Goal: Transaction & Acquisition: Purchase product/service

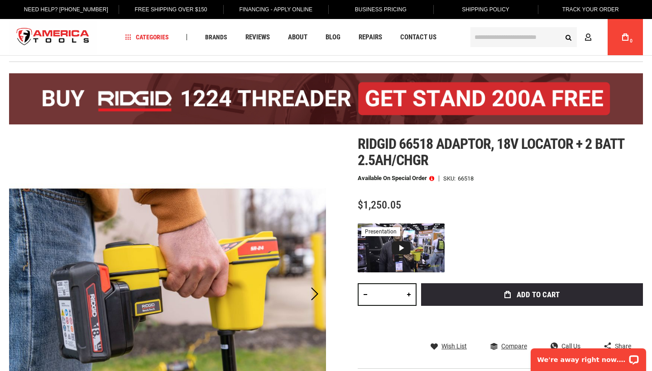
scroll to position [34, 0]
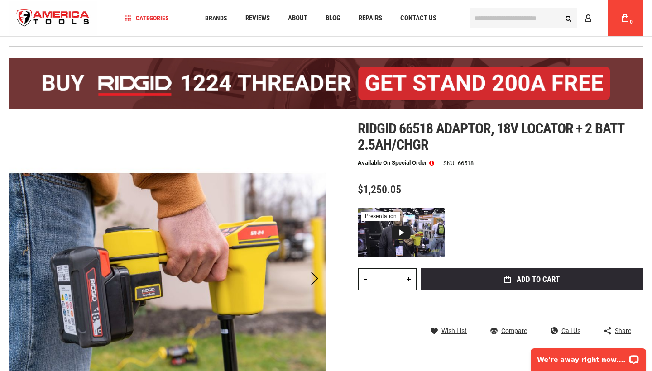
click at [275, 52] on div at bounding box center [326, 78] width 634 height 65
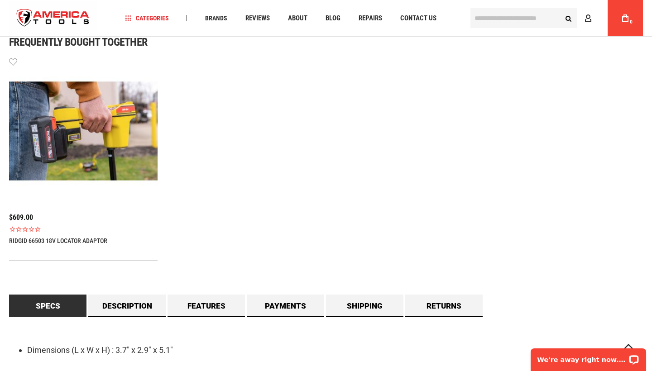
scroll to position [593, 0]
click at [89, 238] on link "RIDGID 66503 18V LOCATOR ADAPTOR" at bounding box center [58, 240] width 98 height 7
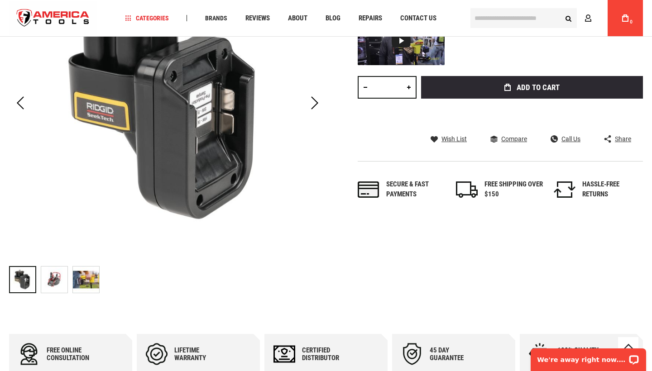
scroll to position [207, 0]
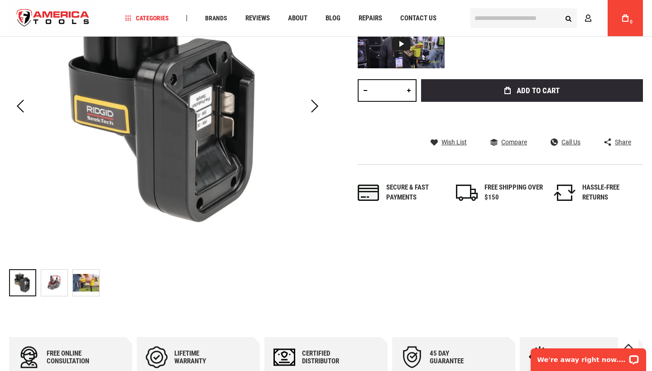
click at [54, 286] on img "RIDGID 66503 18V LOCATOR ADAPTOR" at bounding box center [54, 283] width 26 height 26
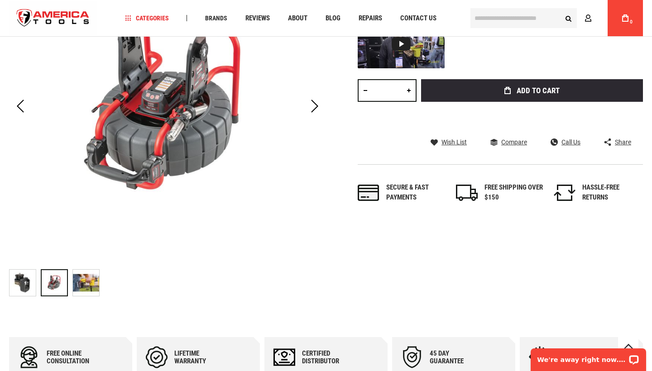
scroll to position [205, 0]
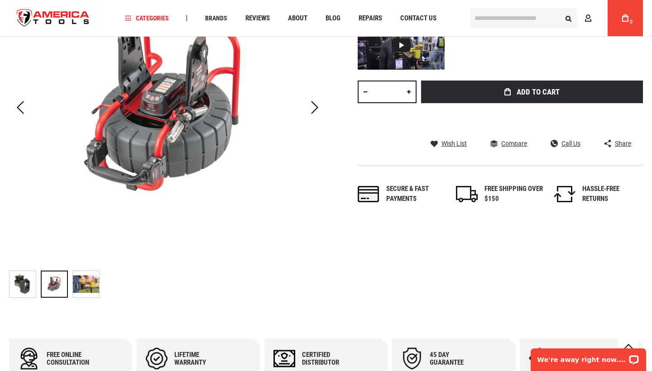
click at [82, 282] on img "RIDGID 66503 18V LOCATOR ADAPTOR" at bounding box center [86, 284] width 26 height 26
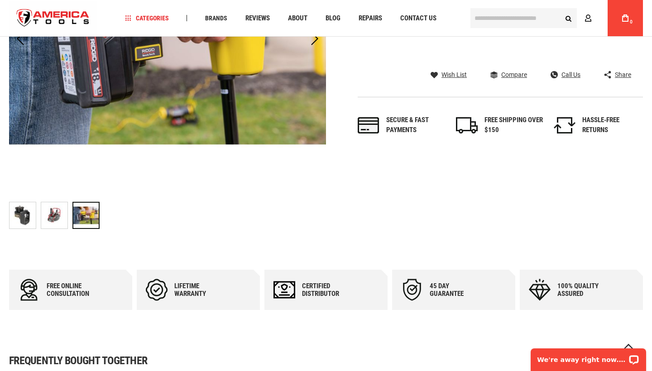
scroll to position [284, 0]
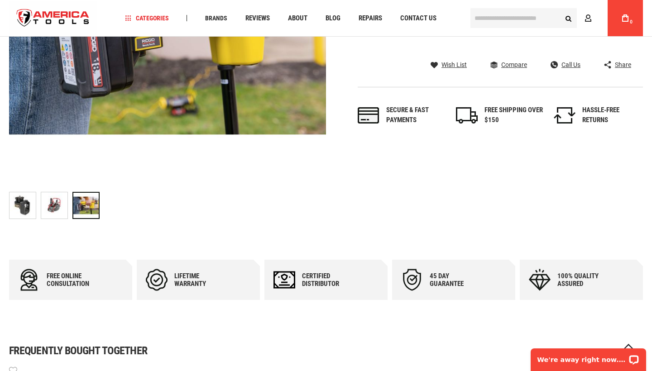
click at [24, 212] on img "RIDGID 66503 18V LOCATOR ADAPTOR" at bounding box center [23, 205] width 26 height 26
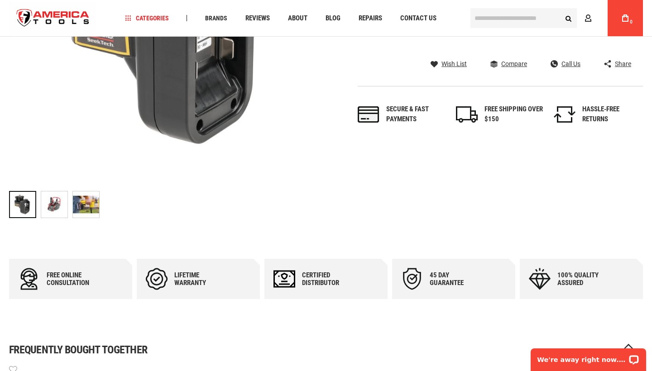
scroll to position [286, 0]
click at [66, 207] on img "RIDGID 66503 18V LOCATOR ADAPTOR" at bounding box center [54, 204] width 26 height 26
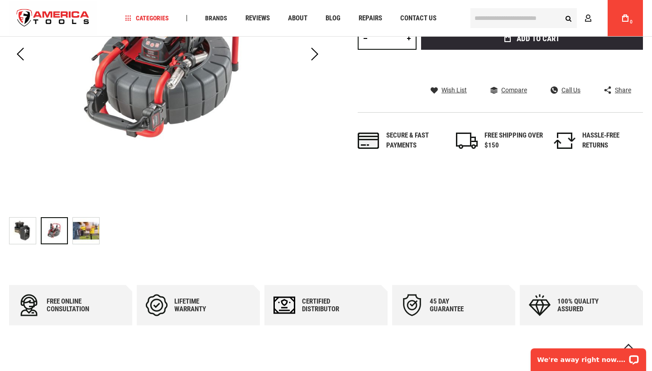
scroll to position [224, 0]
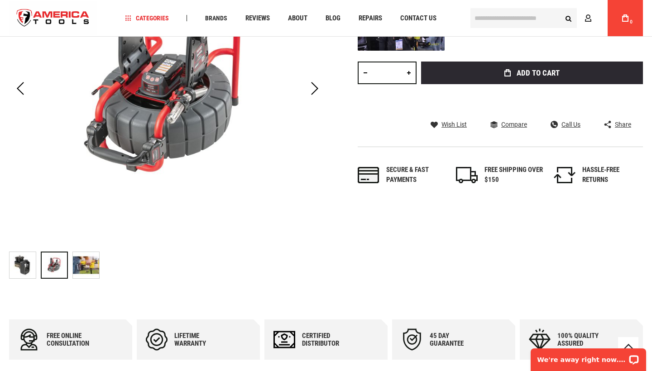
click at [92, 270] on img "RIDGID 66503 18V LOCATOR ADAPTOR" at bounding box center [86, 265] width 26 height 26
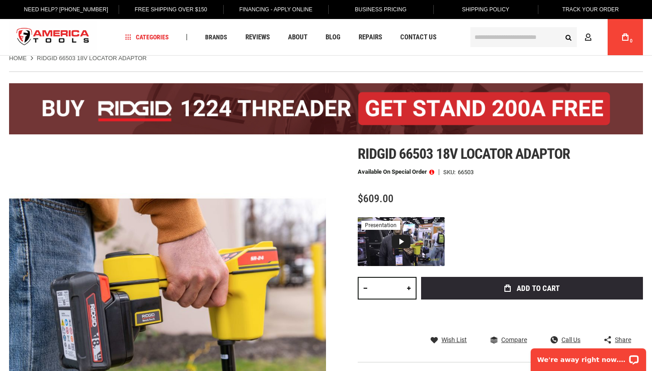
scroll to position [9, 0]
